Goal: Task Accomplishment & Management: Manage account settings

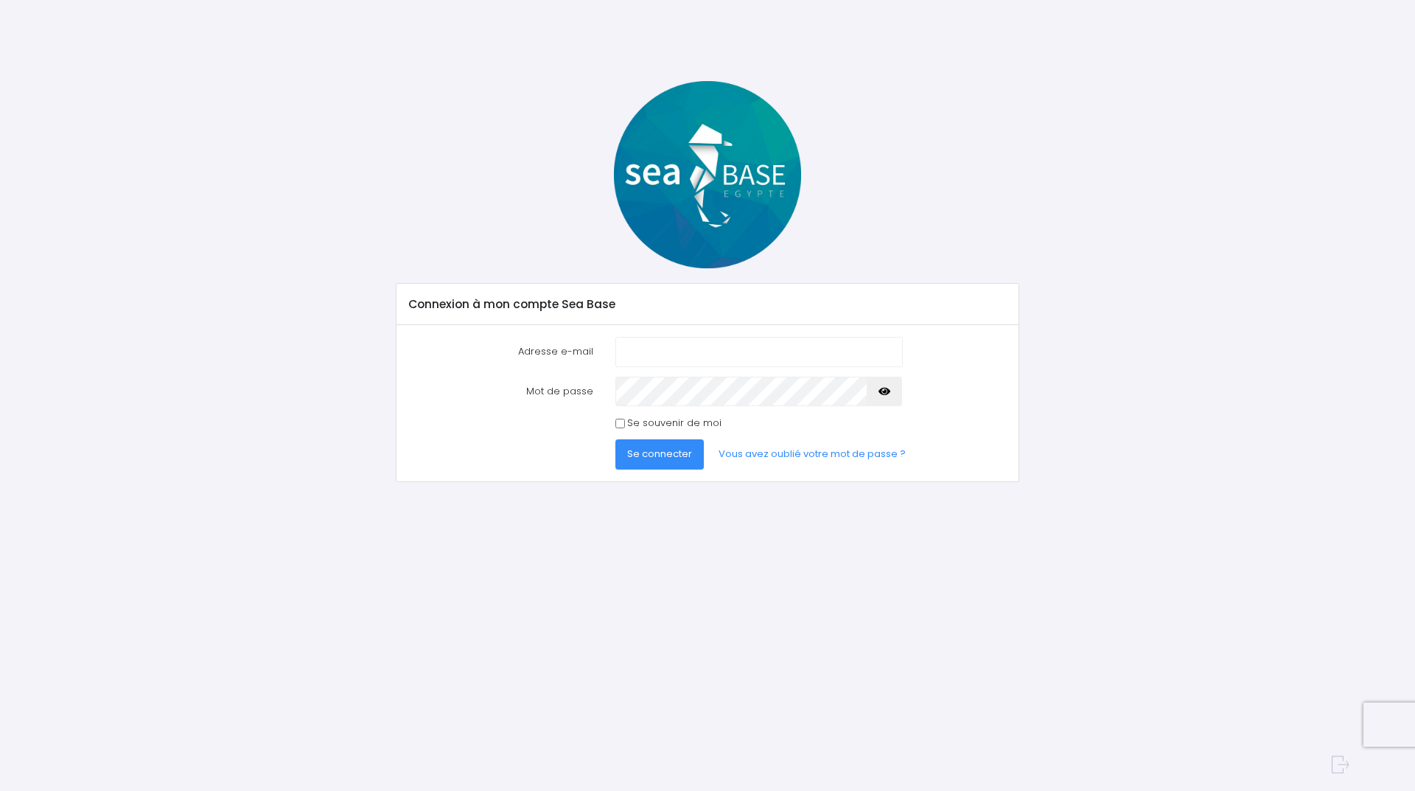
type input "patrick1andrieu@gmail.com"
click at [674, 460] on span "Se connecter" at bounding box center [659, 453] width 65 height 14
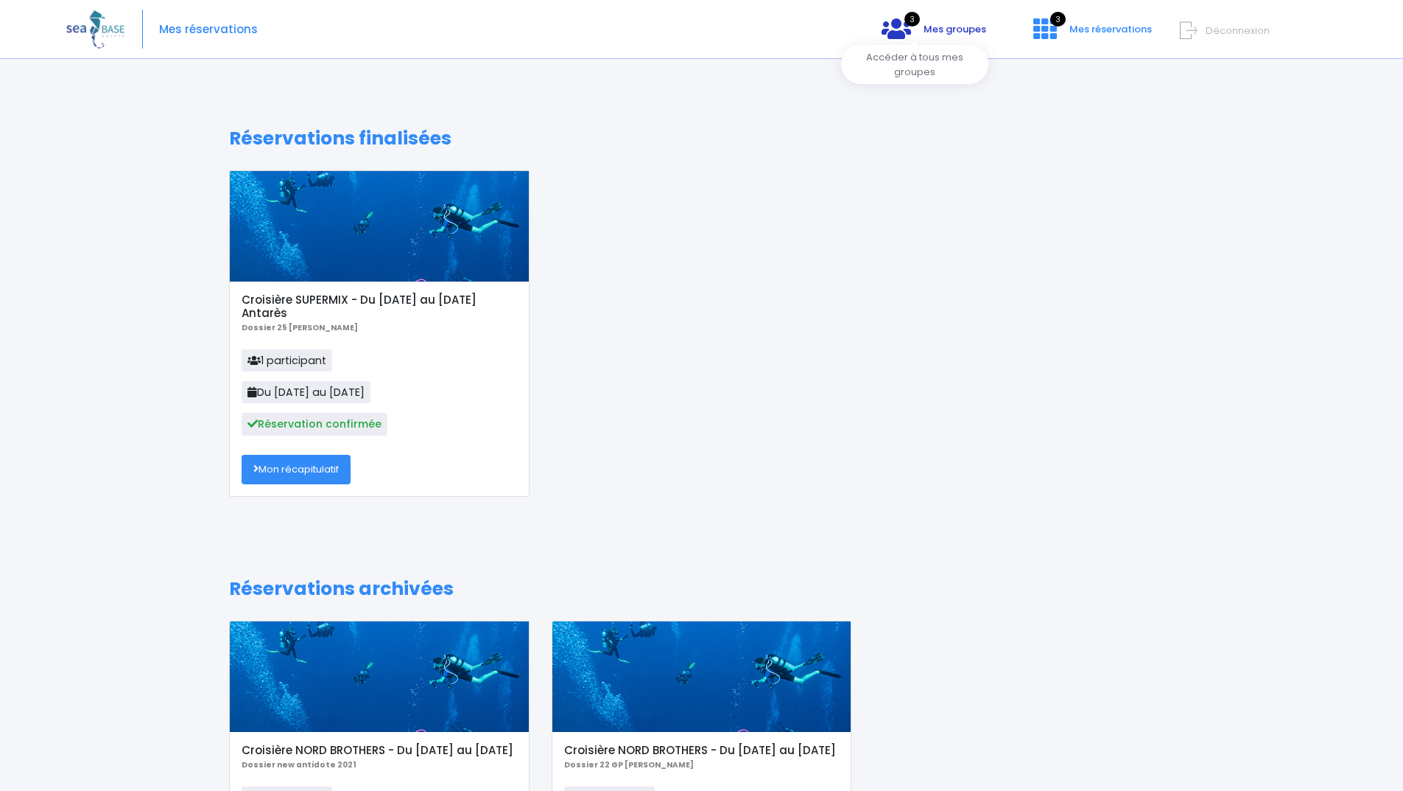
click at [896, 28] on link "3 Mes groupes" at bounding box center [934, 34] width 128 height 14
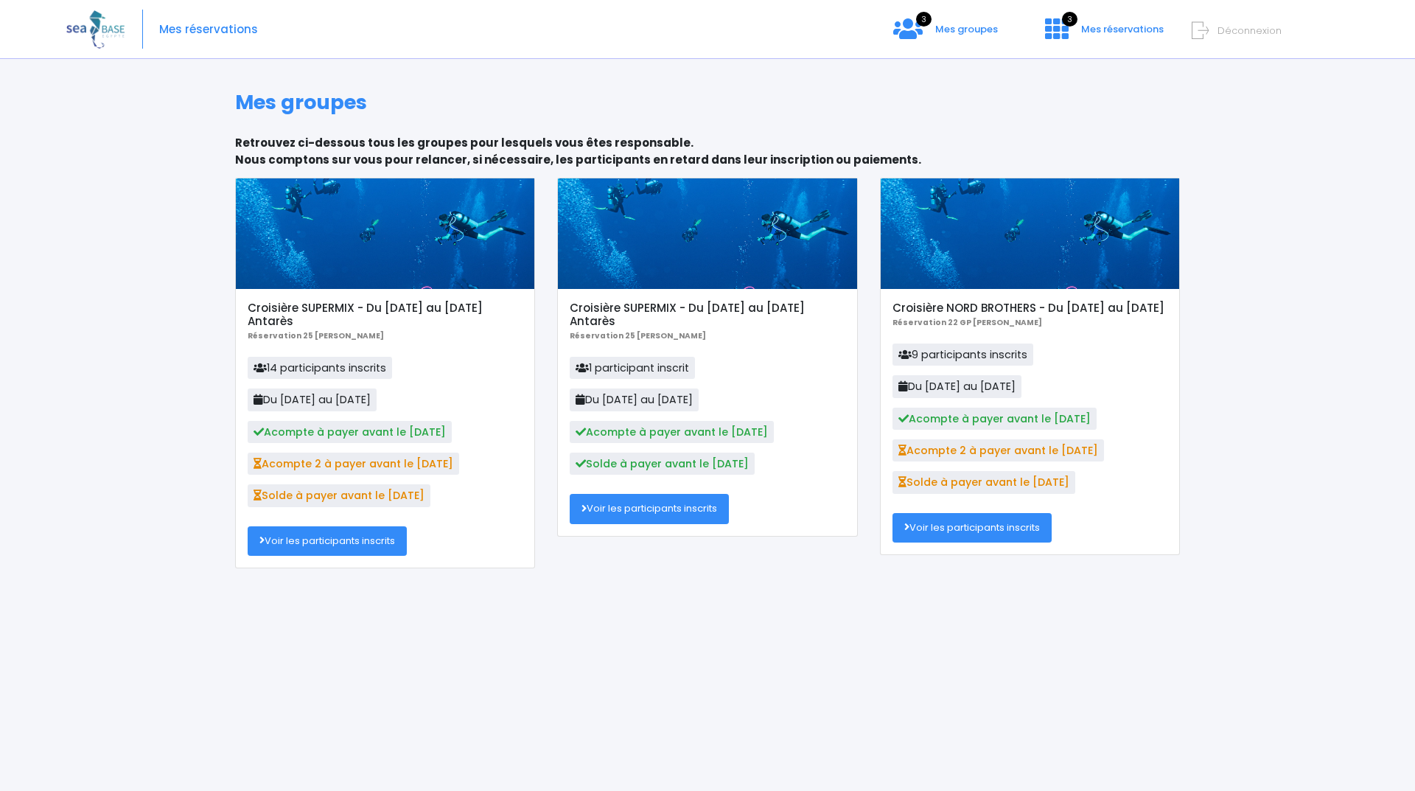
click at [290, 546] on link "Voir les participants inscrits" at bounding box center [327, 540] width 159 height 29
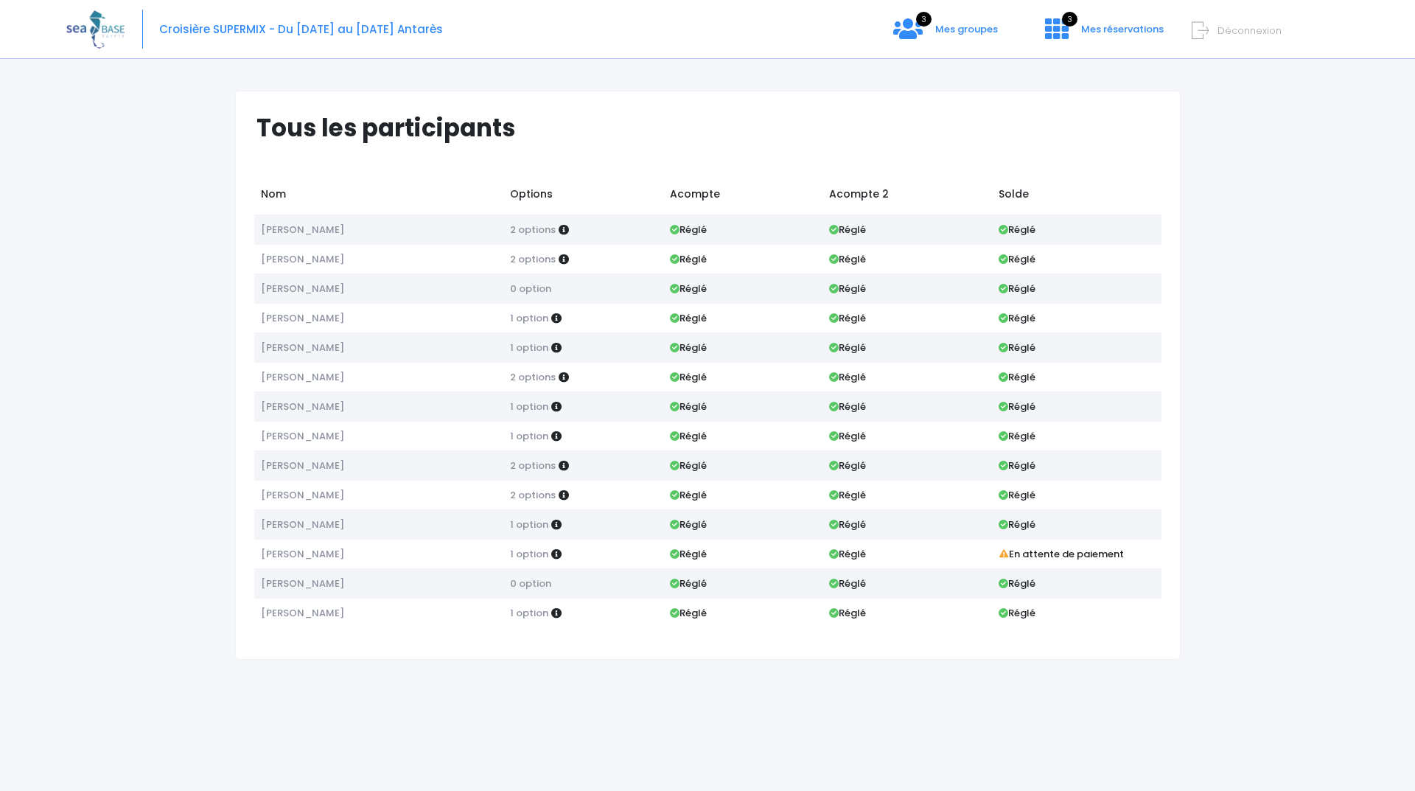
click at [1217, 29] on span "Déconnexion" at bounding box center [1249, 31] width 64 height 14
